Goal: Task Accomplishment & Management: Complete application form

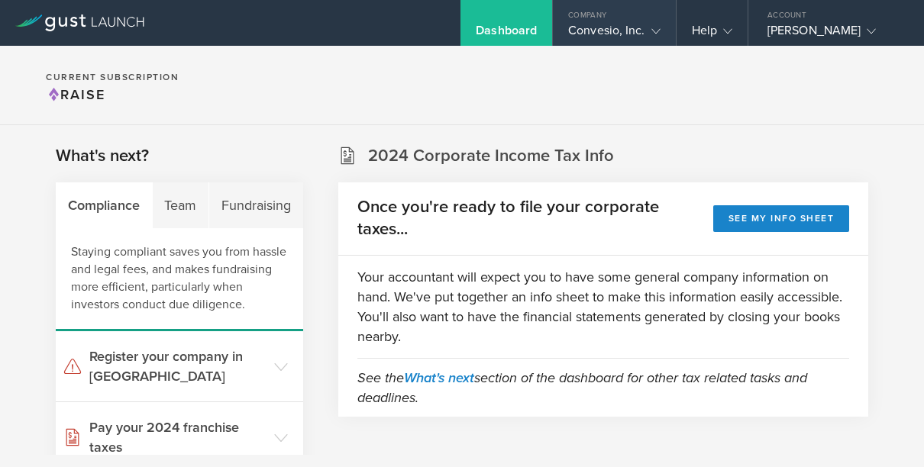
click at [608, 32] on div "Convesio, Inc." at bounding box center [614, 34] width 92 height 23
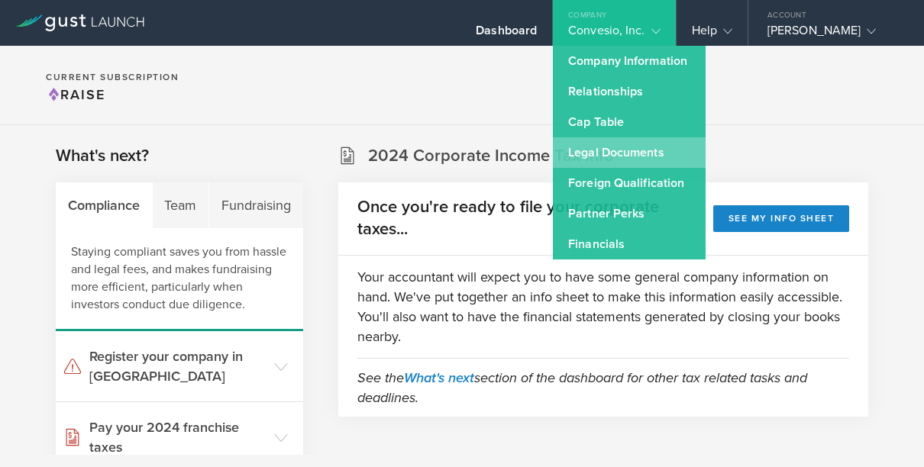
click at [600, 154] on link "Legal Documents" at bounding box center [629, 152] width 153 height 31
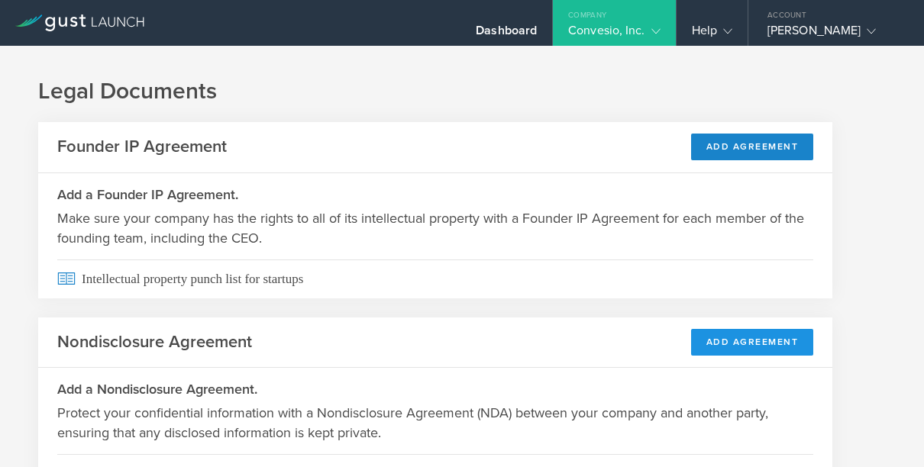
click at [722, 335] on button "Add Agreement" at bounding box center [752, 342] width 123 height 27
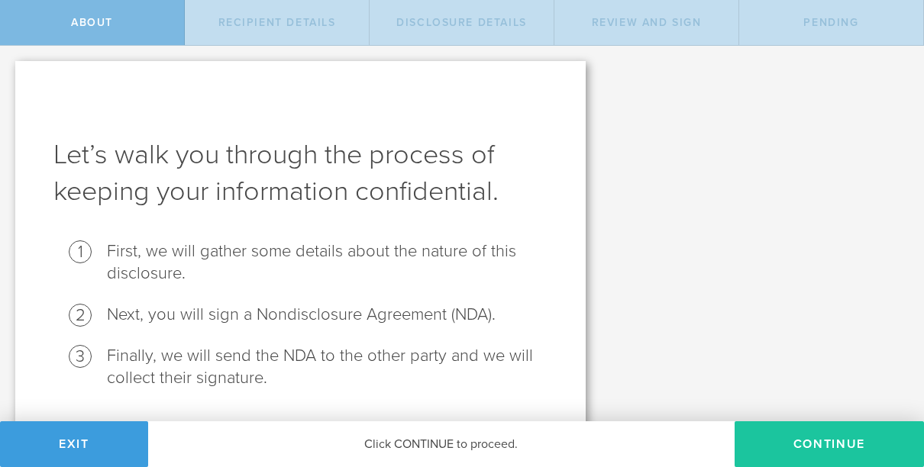
click at [862, 448] on button "Continue" at bounding box center [829, 445] width 189 height 46
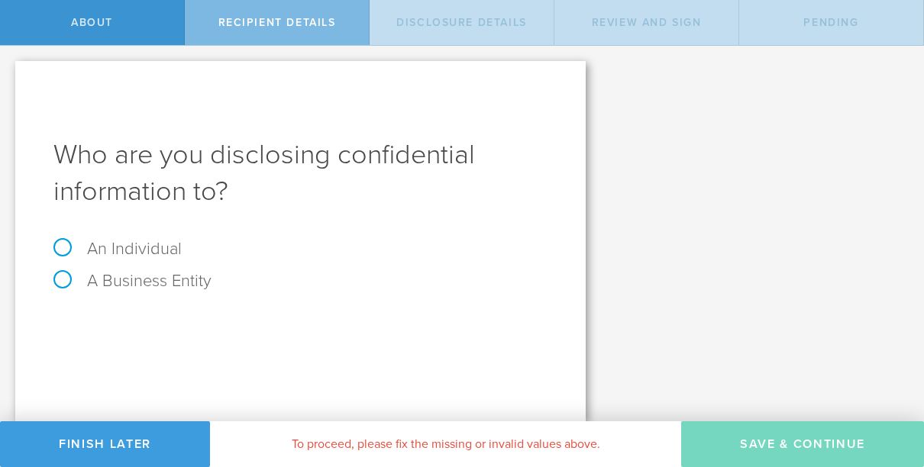
click at [107, 251] on label "An Individual" at bounding box center [117, 249] width 128 height 20
click at [10, 70] on input "An Individual" at bounding box center [5, 58] width 10 height 24
radio input "true"
click at [246, 318] on input "text" at bounding box center [358, 323] width 380 height 23
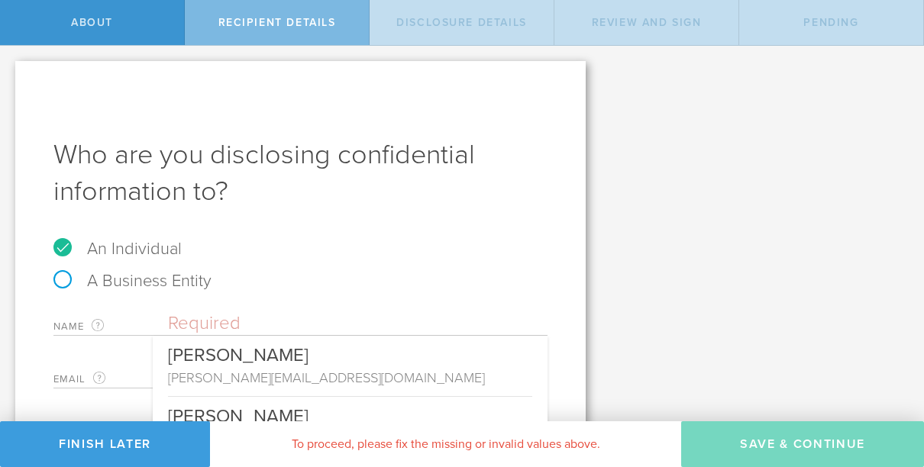
click at [741, 183] on div "Let’s walk you through the process of keeping your information confidential. Fi…" at bounding box center [462, 257] width 924 height 422
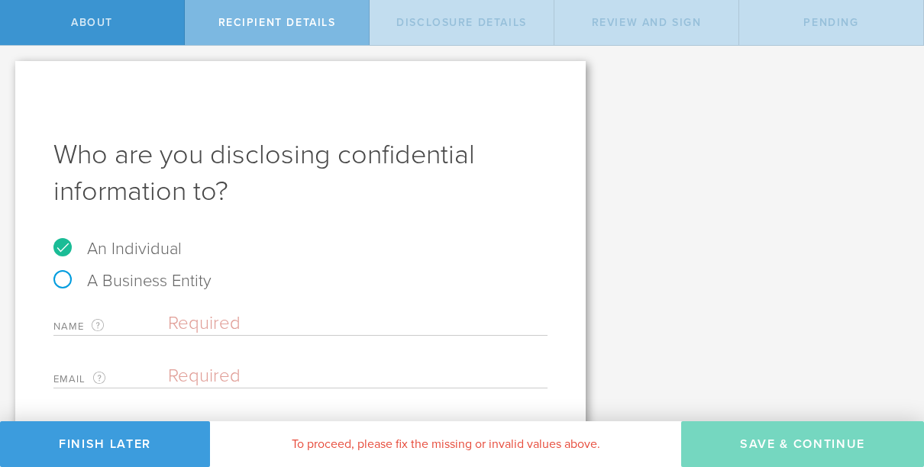
click at [192, 328] on input "text" at bounding box center [358, 323] width 380 height 23
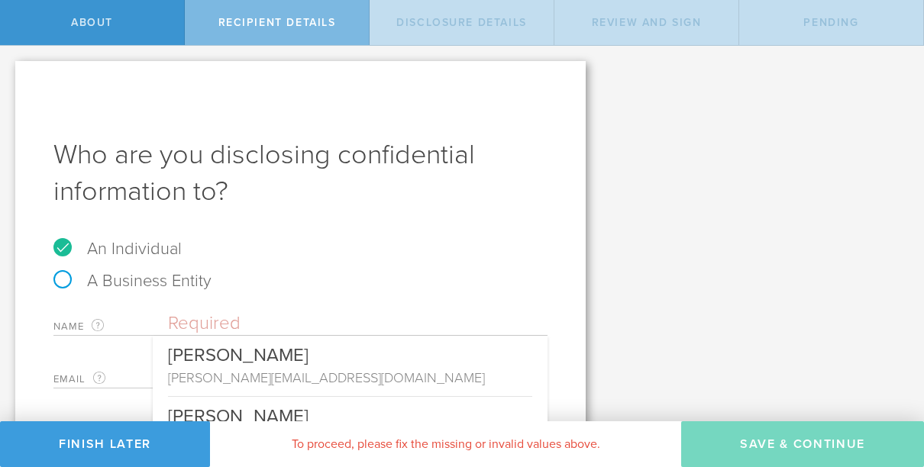
paste input "Mohammad Hossein Azadmanesh"
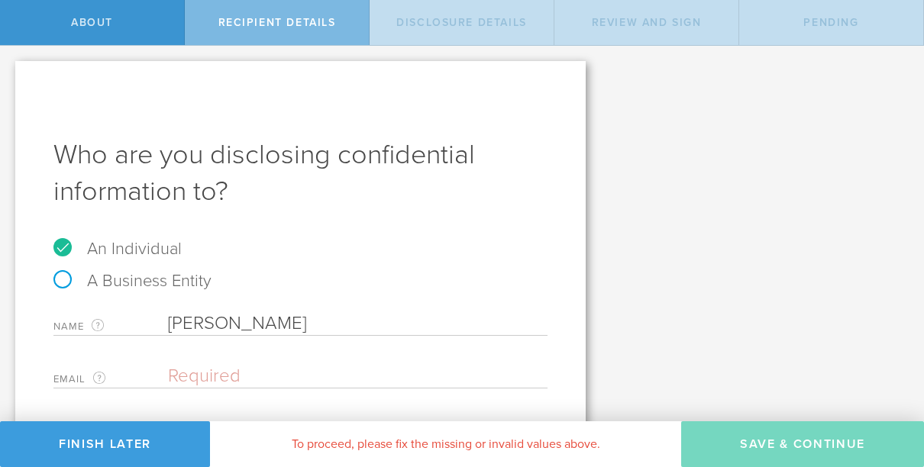
type input "Mohammad Hossein Azadmanesh"
click at [213, 386] on input "email" at bounding box center [354, 376] width 372 height 23
paste input "mhazadmanesh2009@gmail.com"
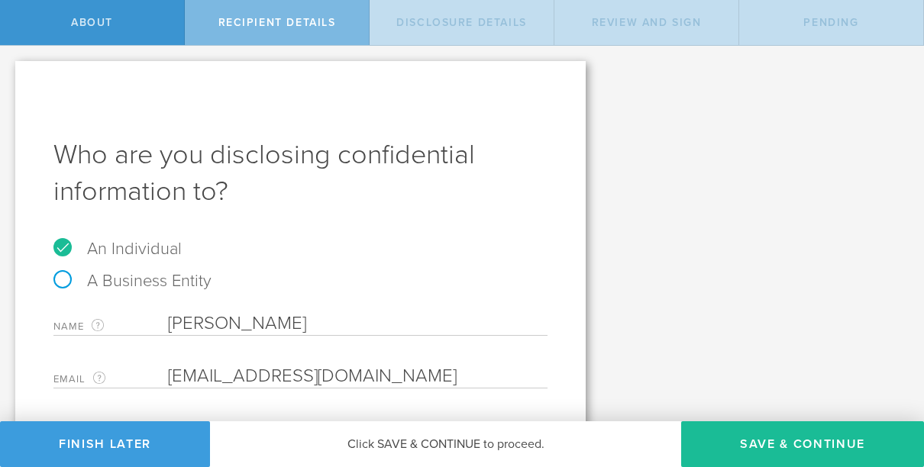
scroll to position [46, 0]
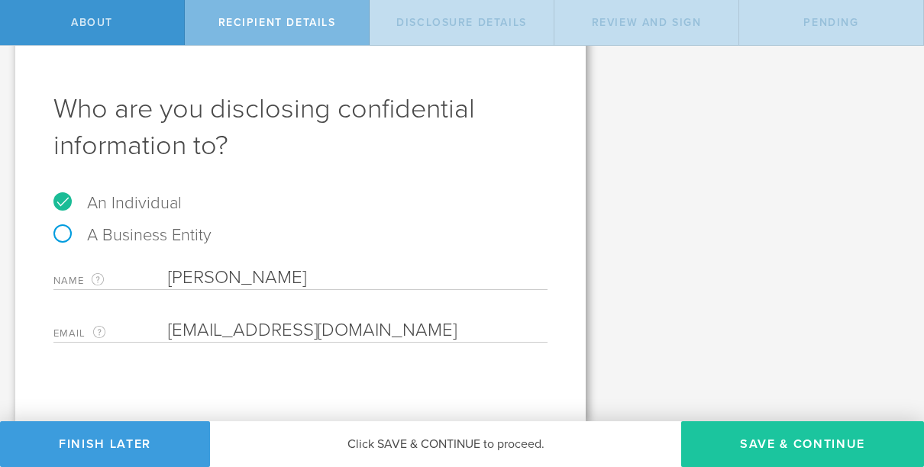
type input "mhazadmanesh2009@gmail.com"
click at [761, 461] on button "Save & Continue" at bounding box center [802, 445] width 243 height 46
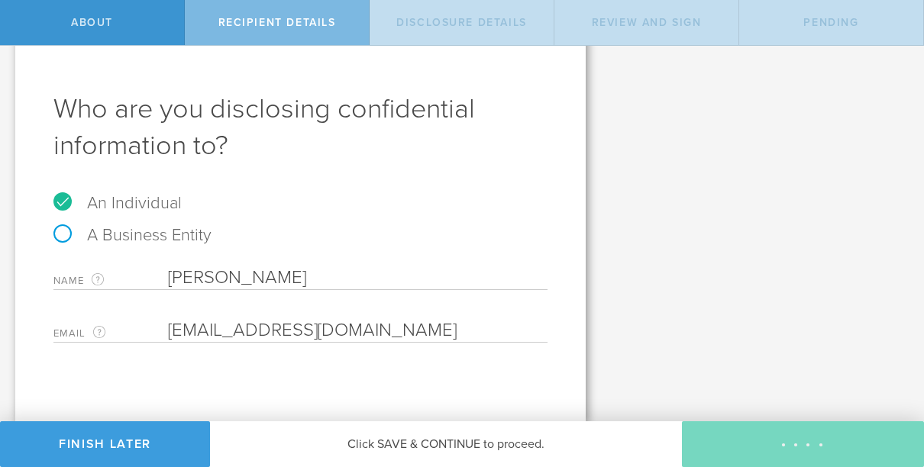
select select "string:5 years"
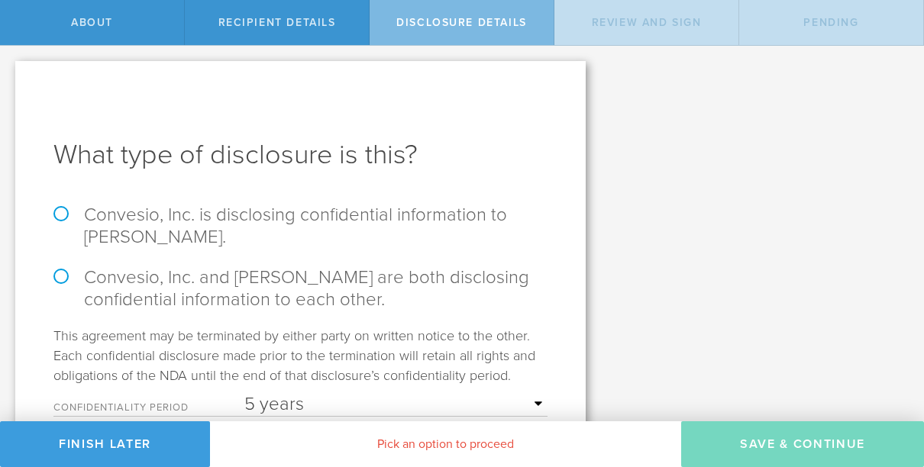
click at [270, 225] on label "Convesio, Inc. is disclosing confidential information to Mohammad Hossein Azadm…" at bounding box center [300, 226] width 494 height 44
click at [10, 78] on input "Convesio, Inc. is disclosing confidential information to Mohammad Hossein Azadm…" at bounding box center [5, 62] width 10 height 32
radio input "true"
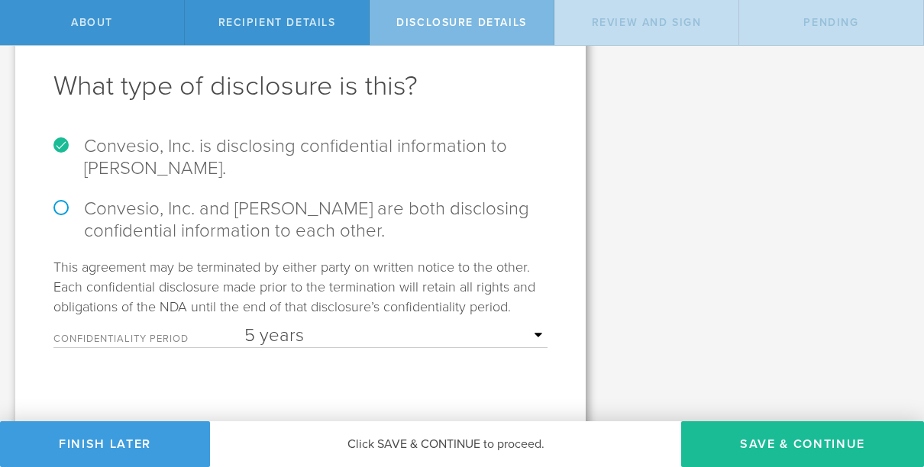
scroll to position [74, 0]
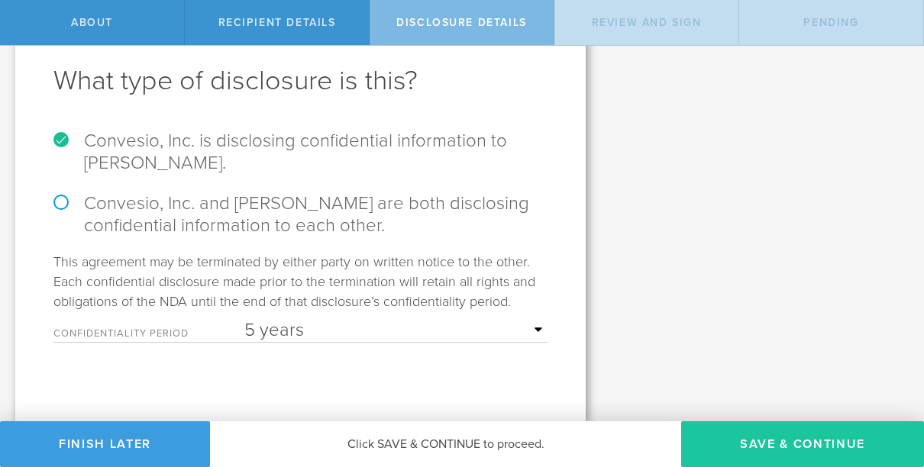
click at [783, 453] on button "Save & Continue" at bounding box center [802, 445] width 243 height 46
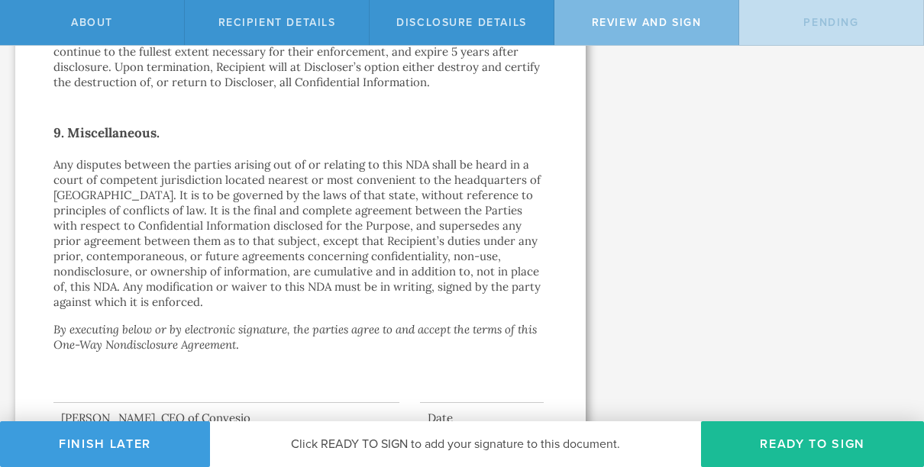
scroll to position [1563, 0]
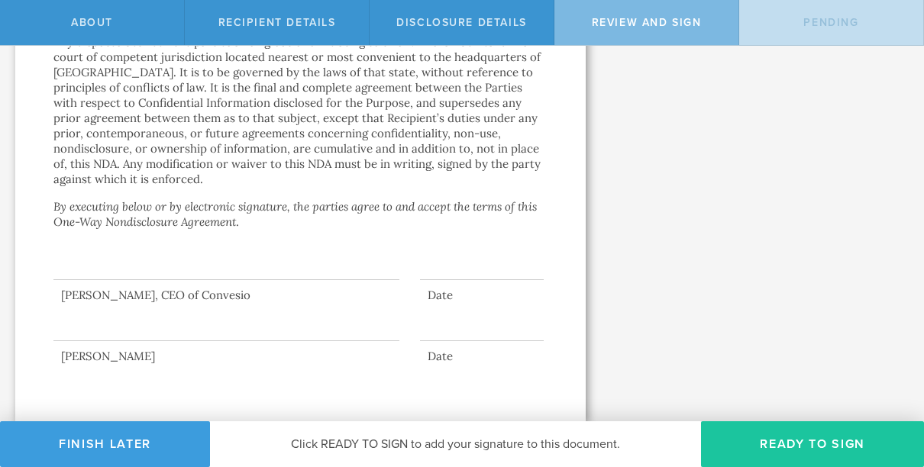
click at [815, 435] on button "Ready to Sign" at bounding box center [812, 445] width 223 height 46
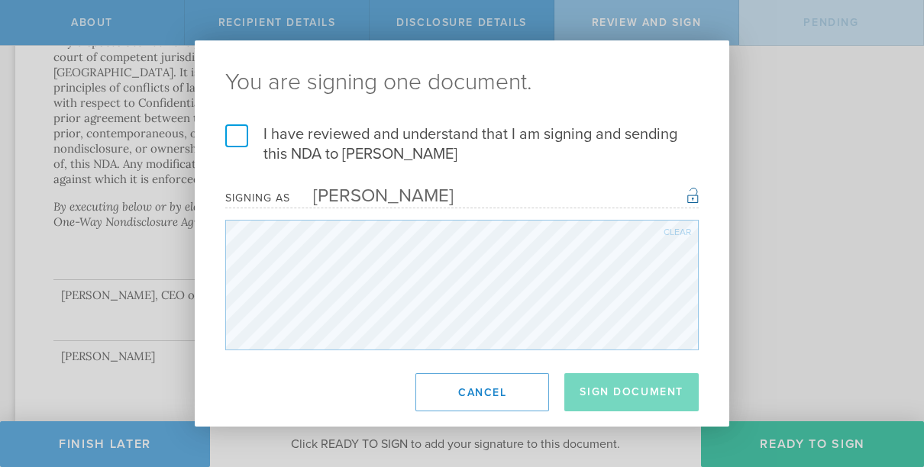
click at [238, 144] on label "I have reviewed and understand that I am signing and sending this NDA to Mohamm…" at bounding box center [462, 144] width 474 height 40
click at [0, 0] on input "I have reviewed and understand that I am signing and sending this NDA to Mohamm…" at bounding box center [0, 0] width 0 height 0
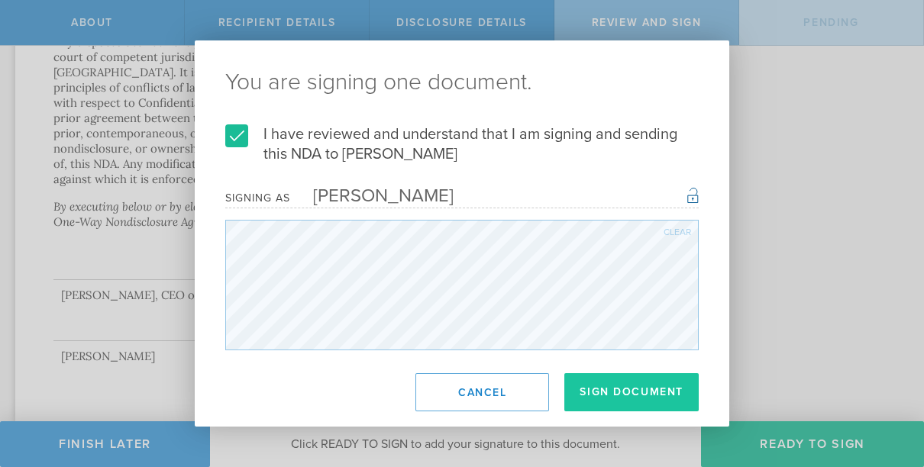
click at [626, 389] on button "Sign Document" at bounding box center [631, 392] width 134 height 38
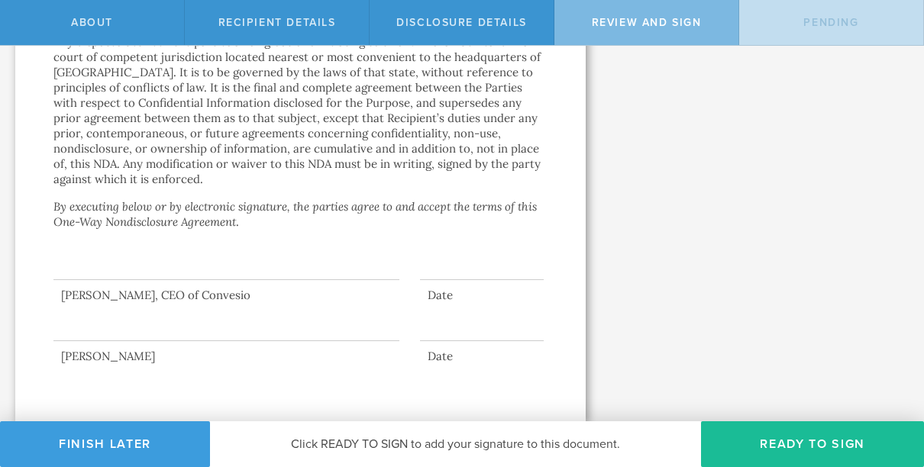
scroll to position [0, 0]
